Goal: Task Accomplishment & Management: Manage account settings

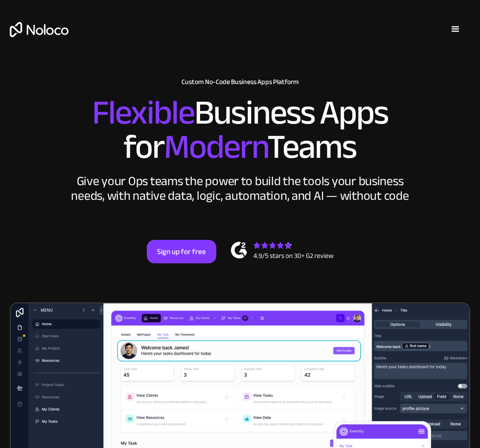
click at [452, 28] on div "menu" at bounding box center [455, 29] width 12 height 12
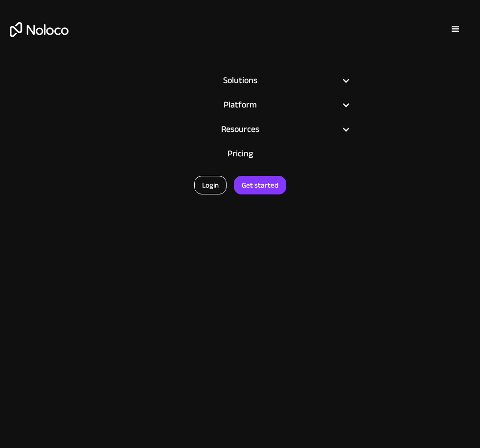
click at [212, 184] on link "Login" at bounding box center [210, 185] width 32 height 19
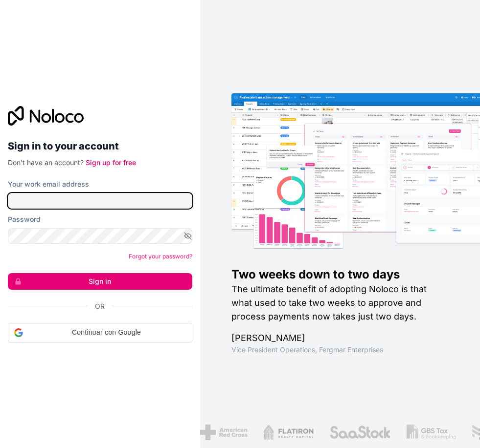
click at [99, 209] on input "Your work email address" at bounding box center [100, 201] width 184 height 16
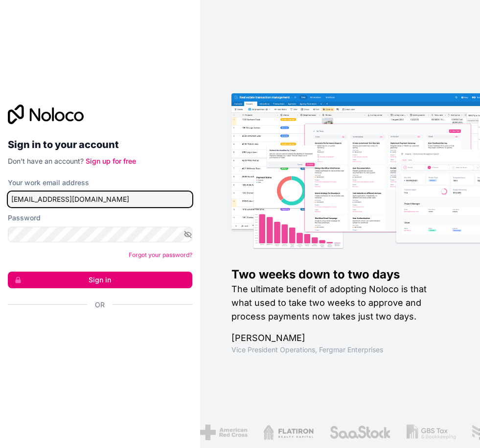
type input "[EMAIL_ADDRESS][DOMAIN_NAME]"
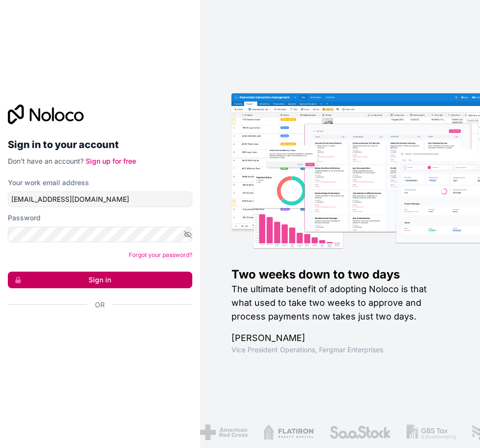
click at [115, 289] on button "Sign in" at bounding box center [100, 280] width 184 height 17
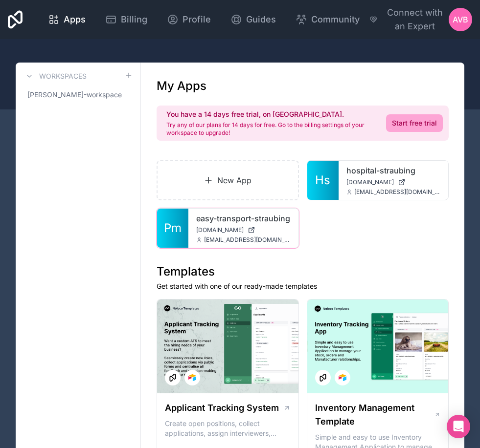
click at [214, 218] on link "easy-transport-straubing" at bounding box center [243, 219] width 94 height 12
